Goal: Task Accomplishment & Management: Manage account settings

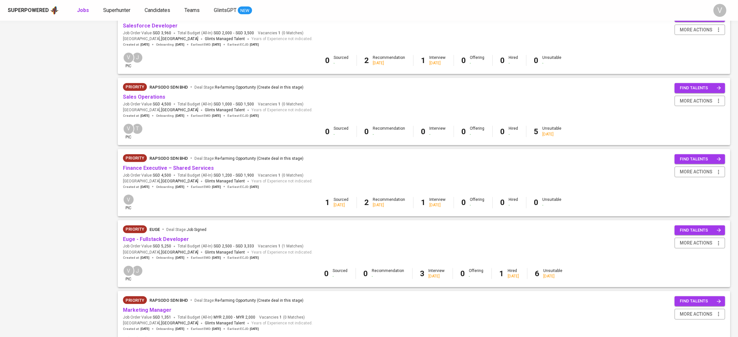
scroll to position [509, 0]
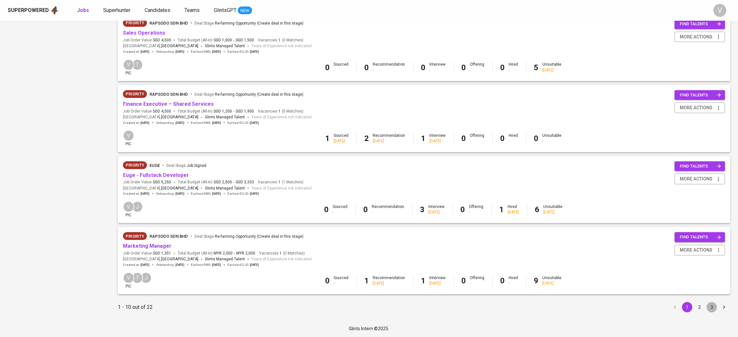
click at [714, 305] on button "3" at bounding box center [712, 307] width 10 height 10
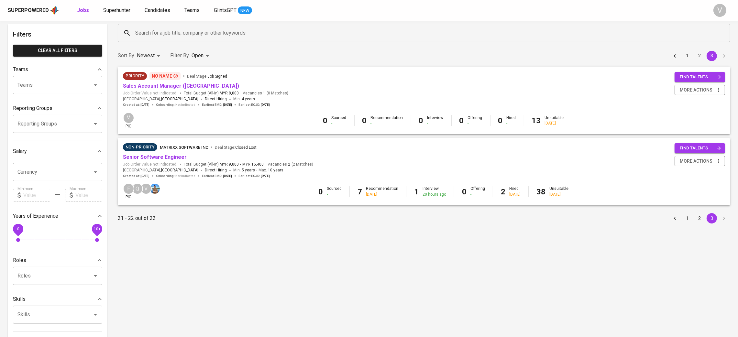
scroll to position [104, 0]
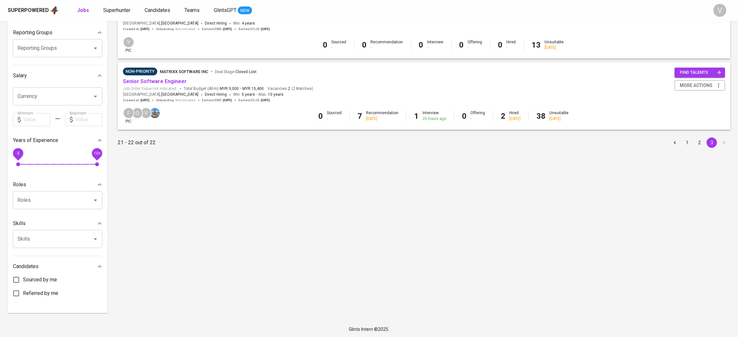
click at [699, 146] on button "2" at bounding box center [700, 143] width 10 height 10
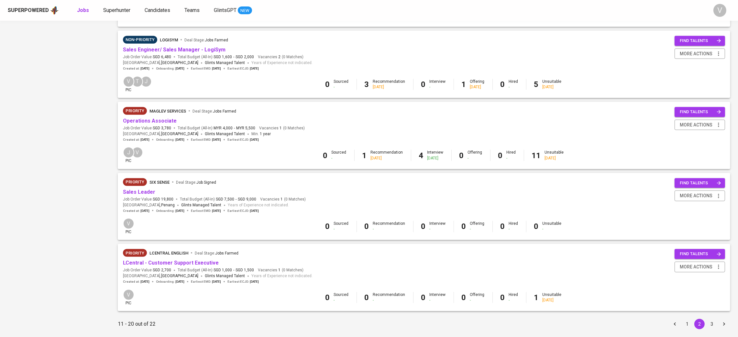
scroll to position [510, 0]
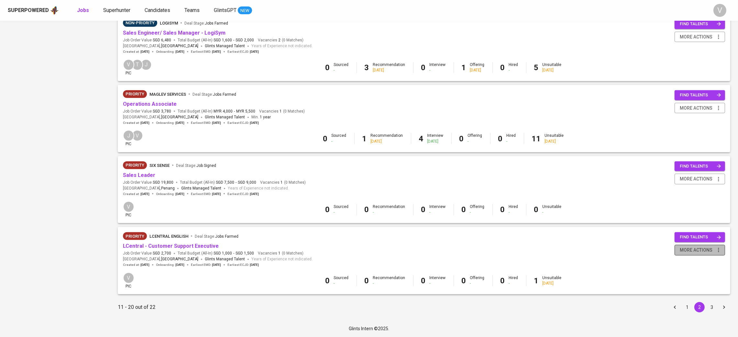
click at [704, 252] on span "more actions" at bounding box center [696, 250] width 33 height 8
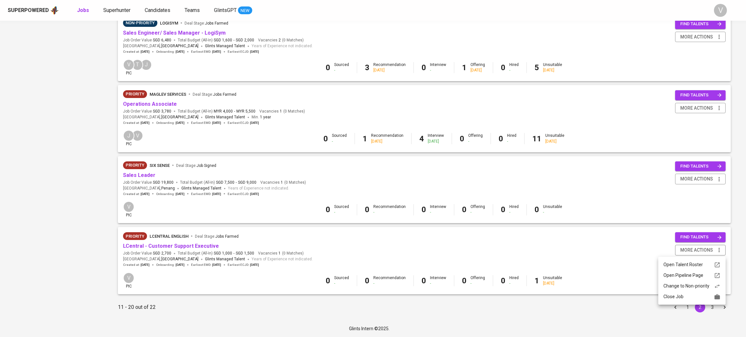
click at [679, 299] on div "Close Job" at bounding box center [691, 297] width 57 height 7
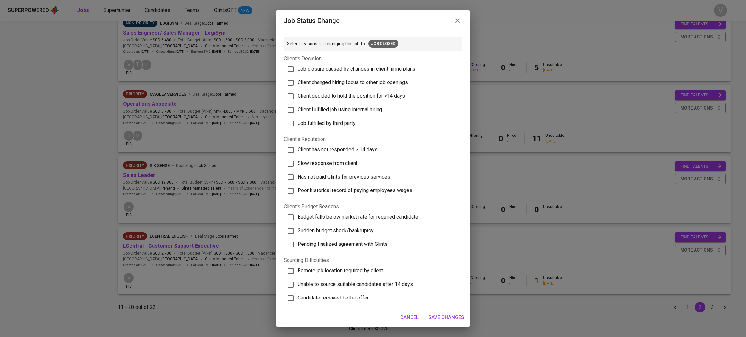
drag, startPoint x: 302, startPoint y: 149, endPoint x: 316, endPoint y: 160, distance: 18.2
click at [302, 149] on span "Client has not responded > 14 days" at bounding box center [337, 150] width 80 height 6
click at [297, 149] on input "Client has not responded > 14 days" at bounding box center [291, 150] width 14 height 14
checkbox input "true"
drag, startPoint x: 458, startPoint y: 317, endPoint x: 461, endPoint y: 314, distance: 4.4
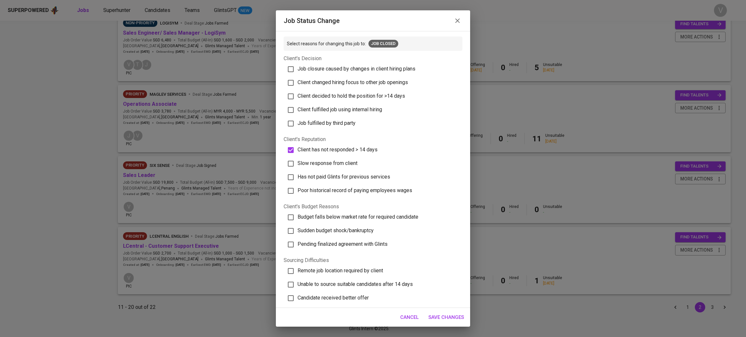
click at [458, 317] on span "Save Changes" at bounding box center [446, 317] width 36 height 8
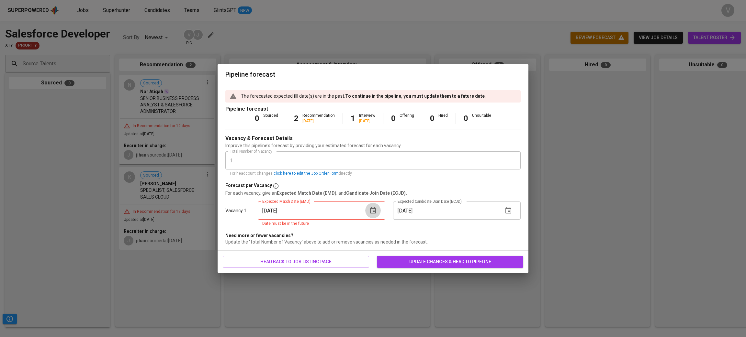
click at [376, 214] on icon "button" at bounding box center [373, 211] width 8 height 8
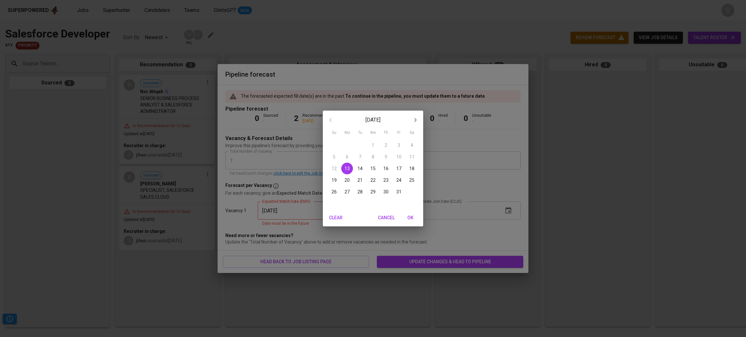
click at [397, 193] on p "31" at bounding box center [398, 192] width 5 height 6
type input "[DATE]"
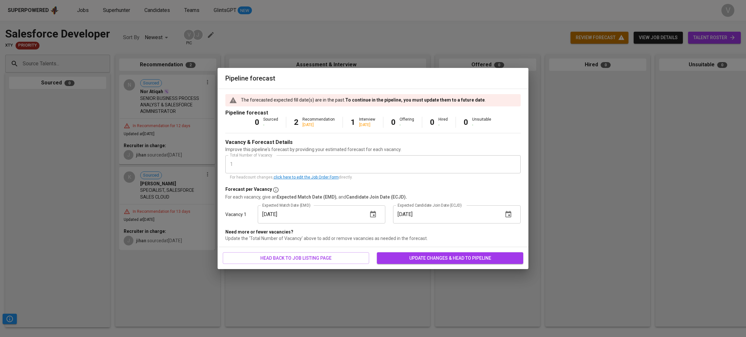
click at [510, 212] on icon "button" at bounding box center [508, 214] width 6 height 6
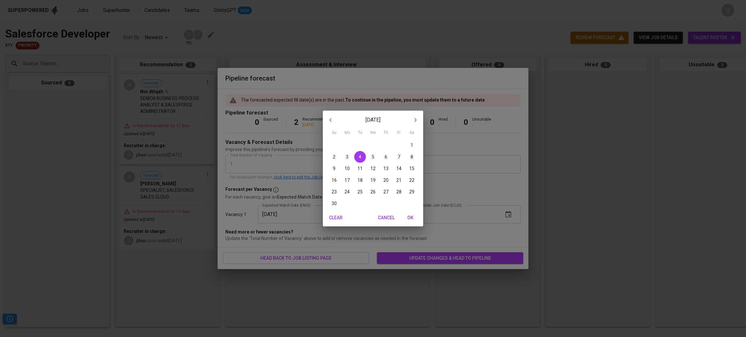
click at [337, 201] on span "30" at bounding box center [334, 203] width 12 height 6
type input "[DATE]"
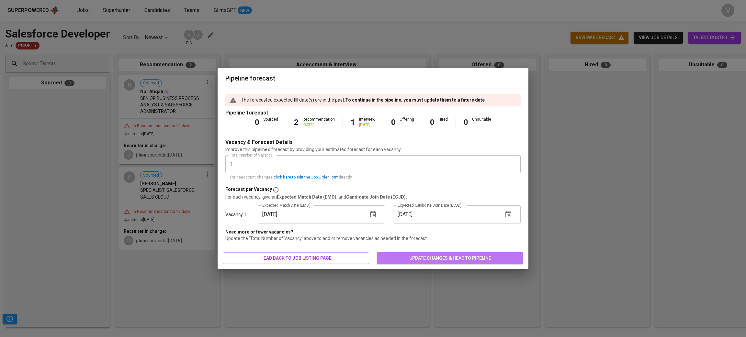
click at [407, 261] on span "update changes & head to pipeline" at bounding box center [450, 258] width 136 height 8
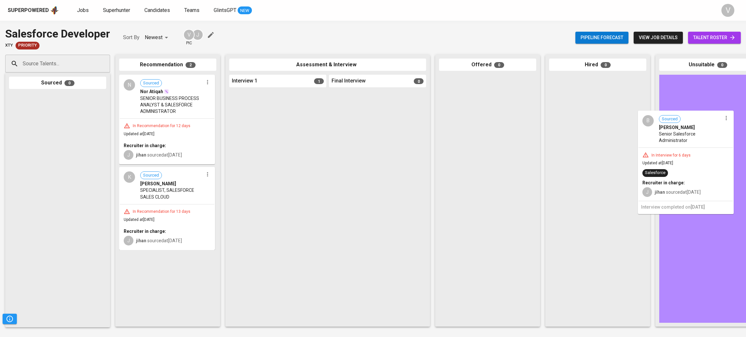
drag, startPoint x: 260, startPoint y: 112, endPoint x: 670, endPoint y: 132, distance: 410.6
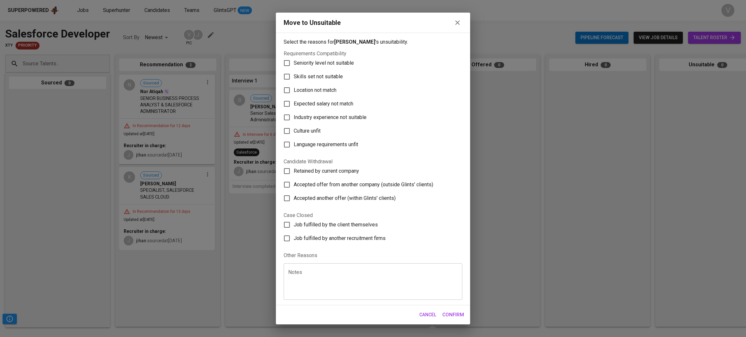
click at [301, 77] on span "Skills set not suitable" at bounding box center [318, 77] width 49 height 8
click at [294, 77] on input "Skills set not suitable" at bounding box center [287, 77] width 14 height 14
checkbox input "true"
click at [455, 314] on span "Confirm" at bounding box center [453, 315] width 22 height 8
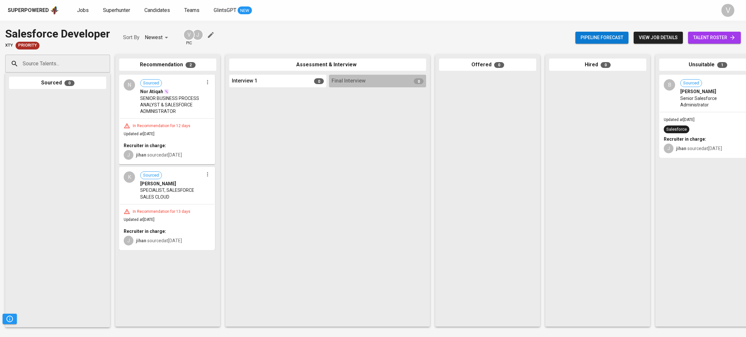
click at [69, 130] on div at bounding box center [57, 208] width 97 height 231
click at [167, 190] on span "SPECIALIST, SALESFORCE SALES CLOUD" at bounding box center [171, 193] width 63 height 13
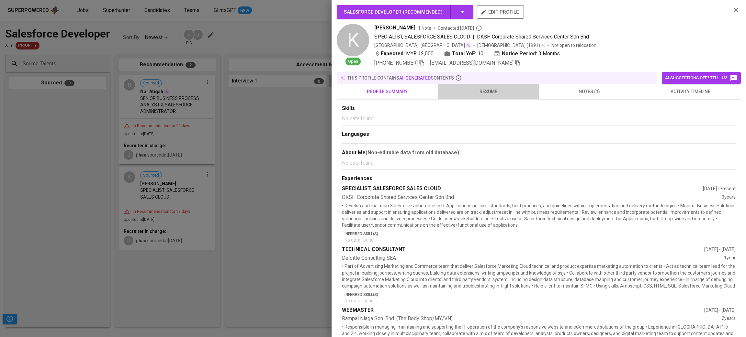
click at [510, 97] on button "resume" at bounding box center [488, 92] width 101 height 16
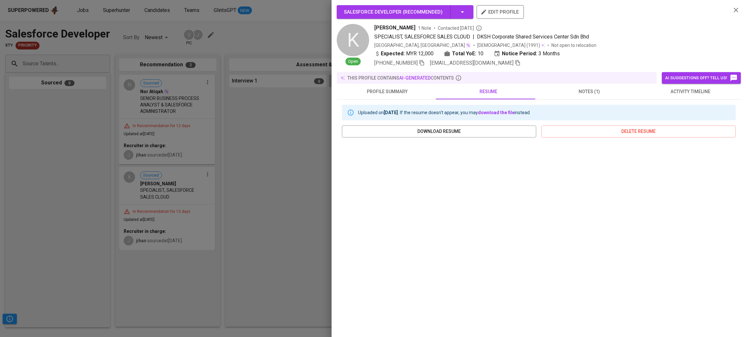
click at [732, 7] on icon "button" at bounding box center [736, 10] width 8 height 8
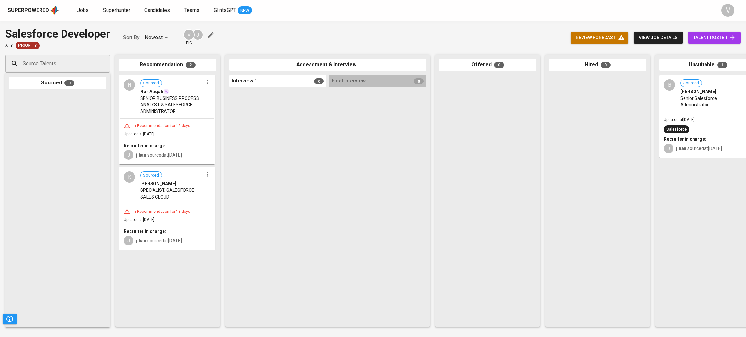
click at [162, 183] on span "[PERSON_NAME]" at bounding box center [158, 184] width 36 height 6
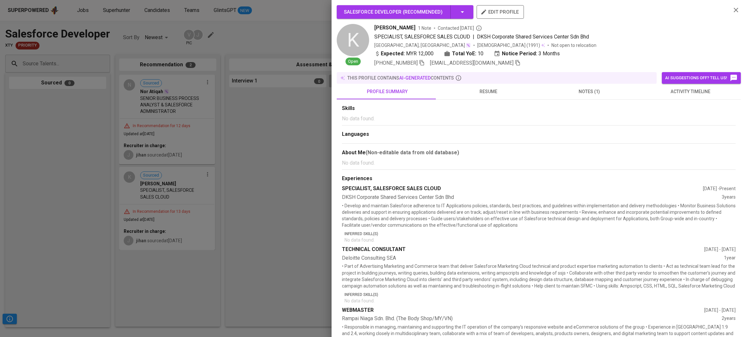
click at [570, 93] on span "notes (1)" at bounding box center [589, 92] width 93 height 8
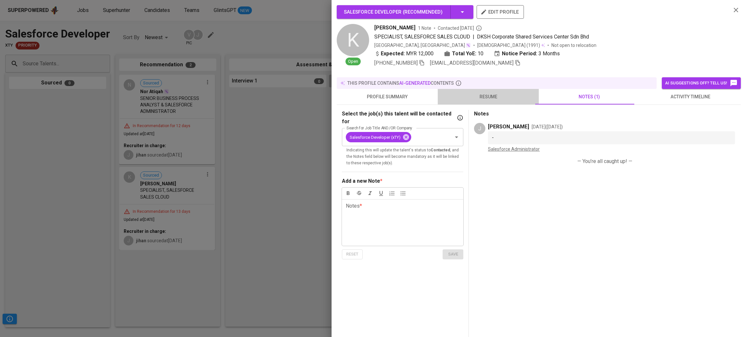
click at [498, 96] on span "resume" at bounding box center [488, 97] width 93 height 8
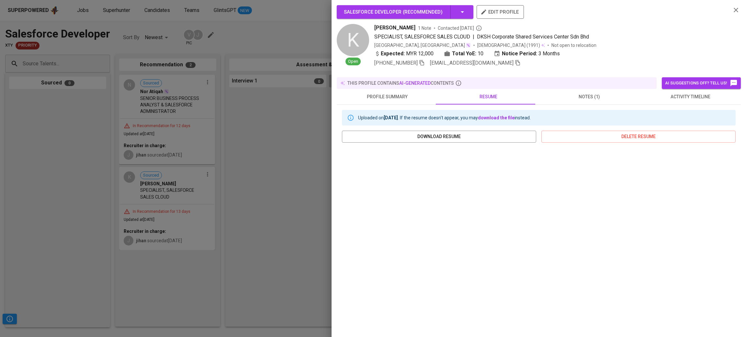
drag, startPoint x: 728, startPoint y: 10, endPoint x: 723, endPoint y: 16, distance: 7.6
click at [733, 10] on icon "button" at bounding box center [735, 10] width 5 height 5
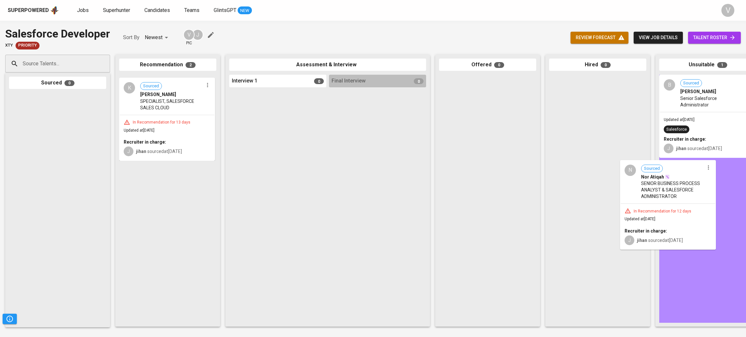
drag, startPoint x: 170, startPoint y: 111, endPoint x: 675, endPoint y: 196, distance: 511.7
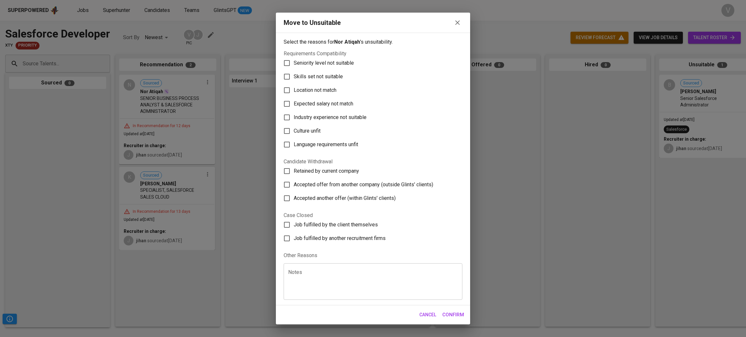
click at [309, 77] on span "Skills set not suitable" at bounding box center [318, 77] width 49 height 8
click at [294, 77] on input "Skills set not suitable" at bounding box center [287, 77] width 14 height 14
checkbox input "true"
drag, startPoint x: 460, startPoint y: 321, endPoint x: 461, endPoint y: 317, distance: 4.1
click at [460, 320] on button "Confirm" at bounding box center [453, 315] width 29 height 14
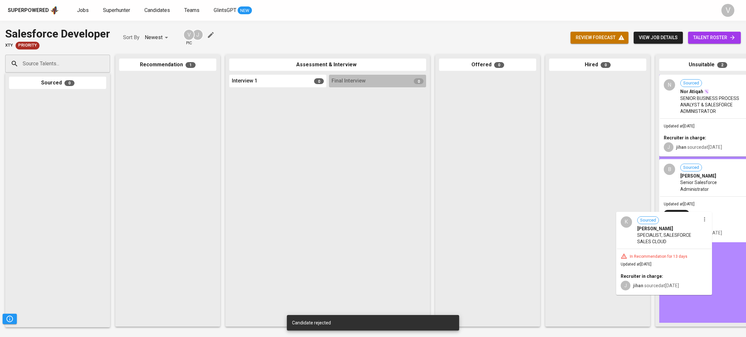
drag, startPoint x: 162, startPoint y: 119, endPoint x: 661, endPoint y: 258, distance: 518.3
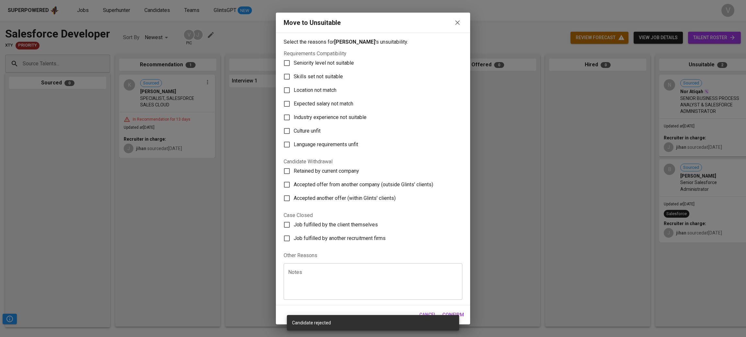
click at [332, 81] on label "Skills set not suitable" at bounding box center [368, 77] width 177 height 14
click at [294, 81] on input "Skills set not suitable" at bounding box center [287, 77] width 14 height 14
checkbox input "true"
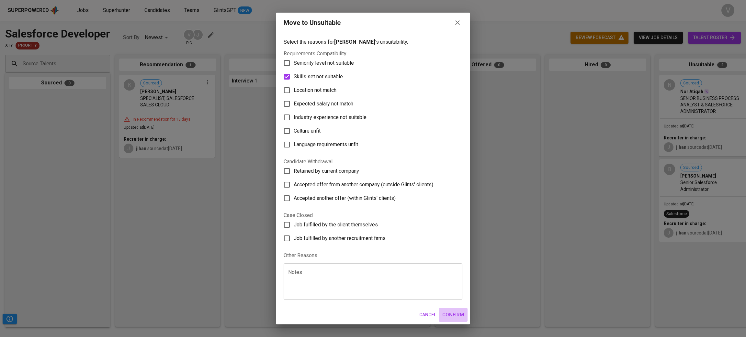
click at [459, 316] on span "Confirm" at bounding box center [453, 315] width 22 height 8
